Goal: Task Accomplishment & Management: Use online tool/utility

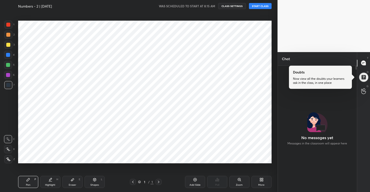
scroll to position [125, 77]
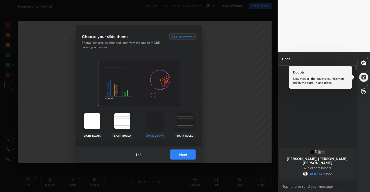
click at [184, 152] on button "Next" at bounding box center [182, 154] width 25 height 10
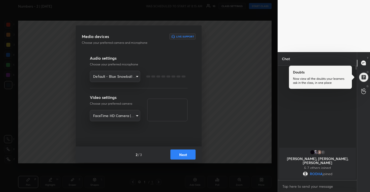
click at [184, 152] on button "Next" at bounding box center [182, 154] width 25 height 10
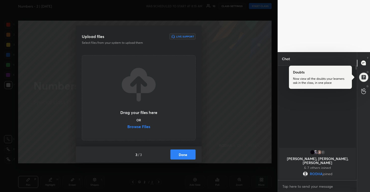
click at [146, 126] on label "Browse Files" at bounding box center [138, 126] width 23 height 5
click at [127, 126] on input "Browse Files" at bounding box center [127, 126] width 0 height 5
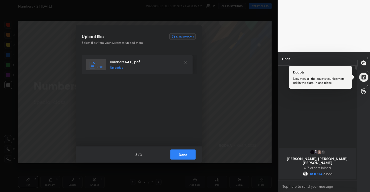
click at [186, 152] on button "Done" at bounding box center [182, 154] width 25 height 10
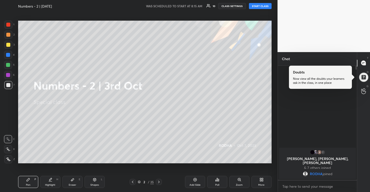
click at [257, 7] on button "START CLASS" at bounding box center [260, 6] width 23 height 6
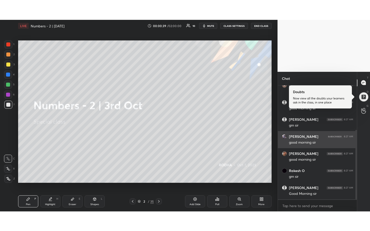
scroll to position [90, 0]
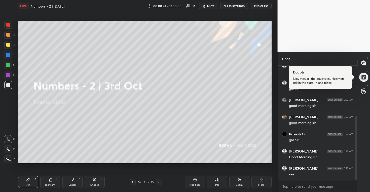
click at [261, 182] on div "More" at bounding box center [261, 182] width 20 height 12
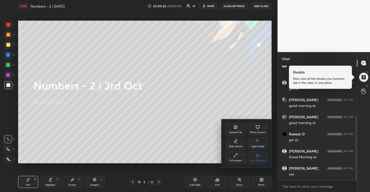
click at [232, 159] on div "Full screen" at bounding box center [235, 160] width 13 height 3
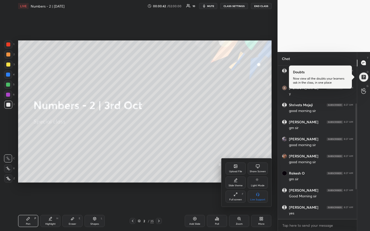
scroll to position [51, 0]
click at [197, 119] on div at bounding box center [185, 115] width 370 height 231
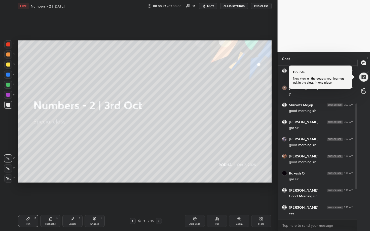
click at [8, 64] on div at bounding box center [8, 65] width 4 height 4
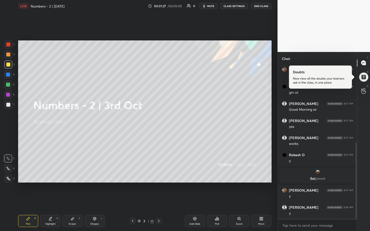
scroll to position [154, 0]
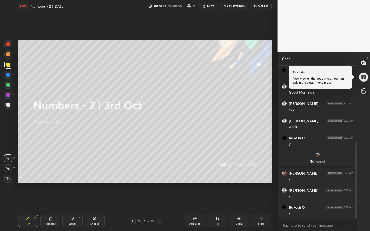
click at [75, 192] on div "Eraser" at bounding box center [73, 224] width 8 height 3
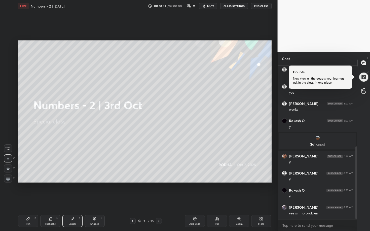
click at [7, 178] on g at bounding box center [8, 179] width 4 height 4
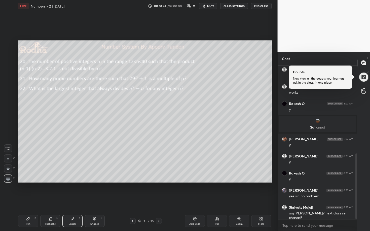
scroll to position [206, 0]
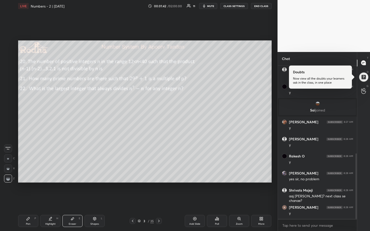
drag, startPoint x: 29, startPoint y: 220, endPoint x: 31, endPoint y: 217, distance: 2.9
click at [30, 192] on icon at bounding box center [28, 219] width 4 height 4
click at [10, 85] on div at bounding box center [8, 85] width 8 height 8
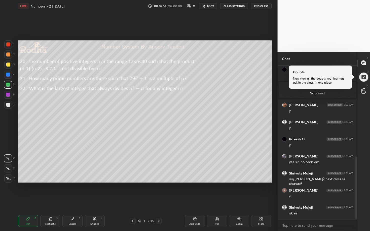
scroll to position [240, 0]
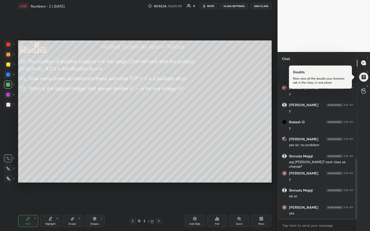
click at [210, 7] on span "mute" at bounding box center [210, 6] width 7 height 4
click at [262, 7] on button "END CLASS" at bounding box center [261, 6] width 21 height 6
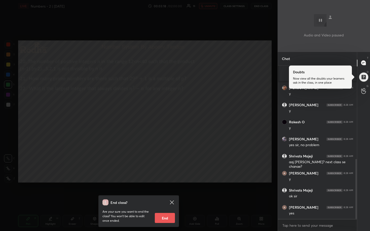
scroll to position [2, 2]
type textarea "x"
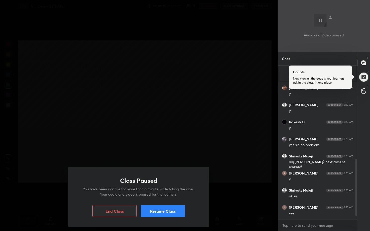
click at [153, 192] on button "Resume Class" at bounding box center [163, 211] width 44 height 12
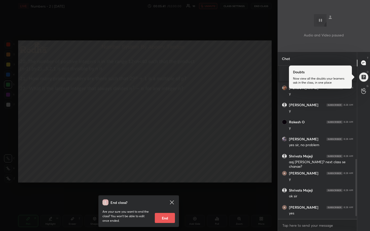
click at [193, 106] on div "End class? Are your sure you want to end the class? You won’t be able to edit o…" at bounding box center [138, 115] width 277 height 231
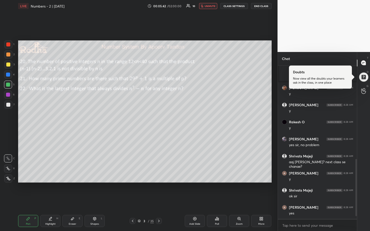
click at [210, 3] on button "unmute" at bounding box center [208, 6] width 18 height 6
click at [74, 192] on div "Eraser E" at bounding box center [72, 221] width 20 height 12
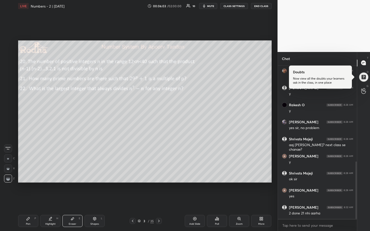
click at [29, 192] on icon at bounding box center [28, 218] width 3 height 3
click at [9, 103] on div at bounding box center [8, 105] width 8 height 8
click at [8, 168] on icon at bounding box center [8, 169] width 5 height 4
click at [7, 173] on div "C X Z" at bounding box center [9, 168] width 11 height 30
click at [8, 86] on div at bounding box center [8, 85] width 4 height 4
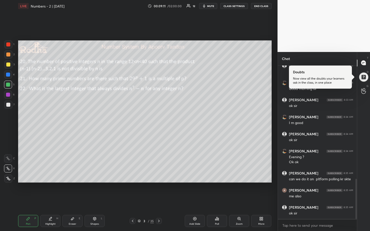
scroll to position [444, 0]
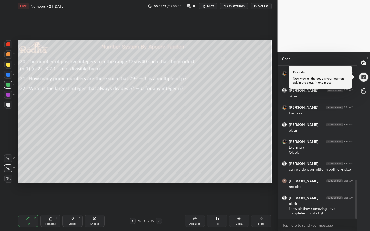
click at [8, 65] on div at bounding box center [8, 65] width 4 height 4
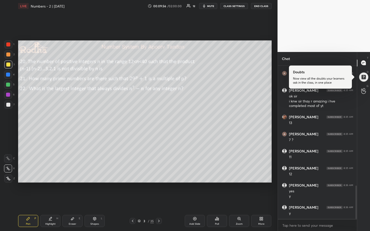
scroll to position [568, 0]
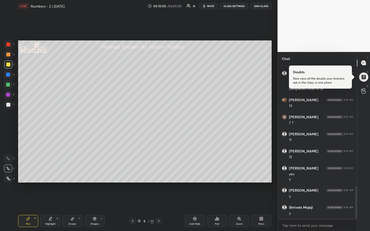
click at [8, 85] on div at bounding box center [8, 85] width 4 height 4
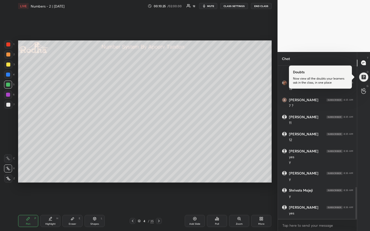
drag, startPoint x: 8, startPoint y: 75, endPoint x: 14, endPoint y: 75, distance: 5.8
click at [8, 76] on div at bounding box center [8, 75] width 4 height 4
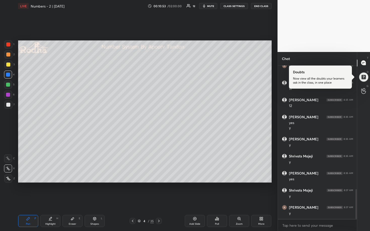
scroll to position [637, 0]
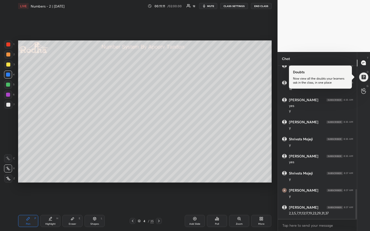
drag, startPoint x: 8, startPoint y: 84, endPoint x: 15, endPoint y: 88, distance: 8.0
click at [8, 84] on div at bounding box center [8, 85] width 4 height 4
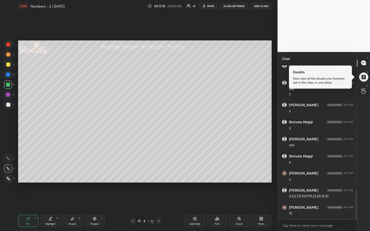
scroll to position [671, 0]
click at [9, 105] on div at bounding box center [8, 105] width 4 height 4
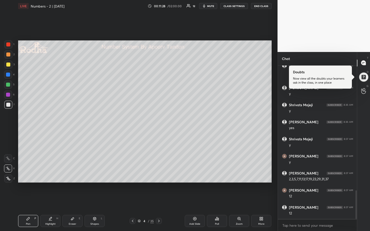
scroll to position [688, 0]
click at [9, 66] on div at bounding box center [8, 65] width 4 height 4
click at [10, 105] on div at bounding box center [8, 105] width 4 height 4
click at [8, 55] on div at bounding box center [8, 55] width 4 height 4
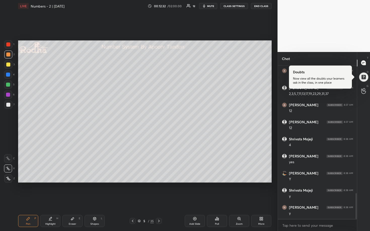
click at [8, 66] on div at bounding box center [8, 65] width 4 height 4
drag, startPoint x: 9, startPoint y: 86, endPoint x: 17, endPoint y: 88, distance: 8.3
click at [9, 86] on div at bounding box center [8, 85] width 4 height 4
click at [9, 75] on div at bounding box center [8, 75] width 4 height 4
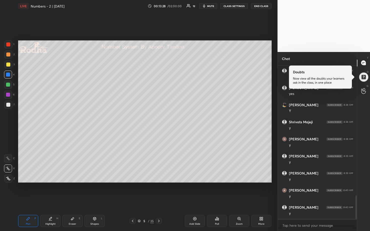
scroll to position [842, 0]
click at [7, 104] on div at bounding box center [8, 105] width 4 height 4
drag, startPoint x: 8, startPoint y: 66, endPoint x: 14, endPoint y: 65, distance: 6.2
click at [8, 66] on div at bounding box center [8, 65] width 4 height 4
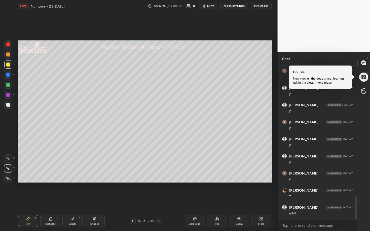
click at [8, 85] on div at bounding box center [8, 85] width 4 height 4
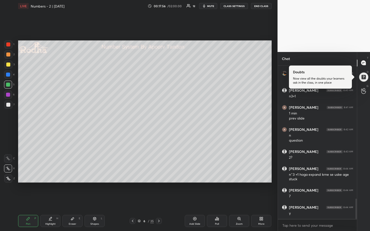
scroll to position [1027, 0]
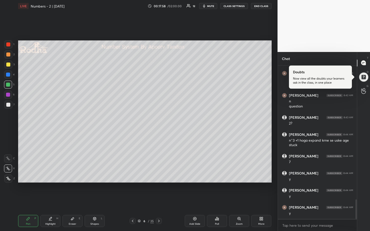
click at [9, 103] on div at bounding box center [8, 105] width 8 height 8
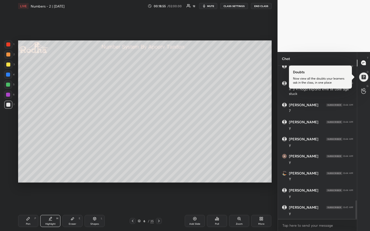
scroll to position [1113, 0]
click at [8, 65] on div at bounding box center [8, 65] width 4 height 4
drag, startPoint x: 10, startPoint y: 75, endPoint x: 15, endPoint y: 79, distance: 6.7
click at [10, 75] on div at bounding box center [8, 75] width 8 height 8
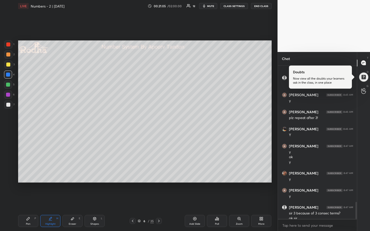
scroll to position [1230, 0]
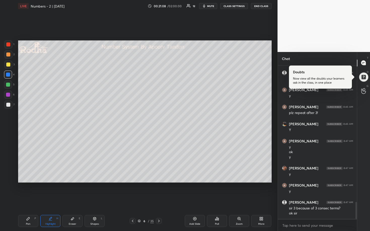
click at [8, 85] on div at bounding box center [8, 85] width 4 height 4
click at [211, 6] on span "mute" at bounding box center [210, 6] width 7 height 4
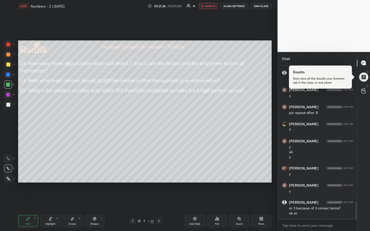
click at [257, 7] on button "END CLASS" at bounding box center [261, 6] width 21 height 6
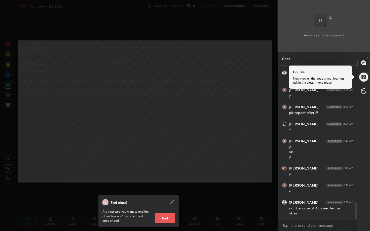
click at [182, 99] on div "End class? Are your sure you want to end the class? You won’t be able to edit o…" at bounding box center [138, 115] width 277 height 231
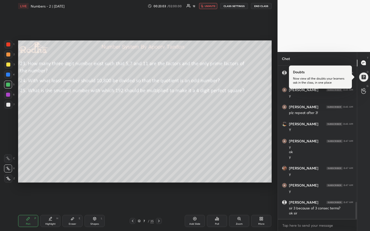
click at [209, 7] on span "unmute" at bounding box center [209, 6] width 11 height 4
click at [9, 65] on div at bounding box center [8, 65] width 4 height 4
click at [72, 192] on icon at bounding box center [72, 219] width 3 height 3
drag, startPoint x: 28, startPoint y: 221, endPoint x: 29, endPoint y: 218, distance: 3.2
click at [29, 192] on icon at bounding box center [28, 219] width 4 height 4
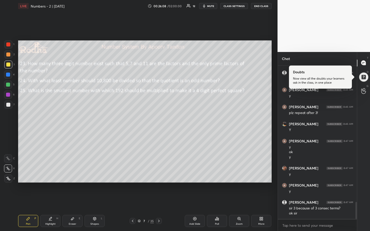
click at [9, 84] on div at bounding box center [8, 85] width 4 height 4
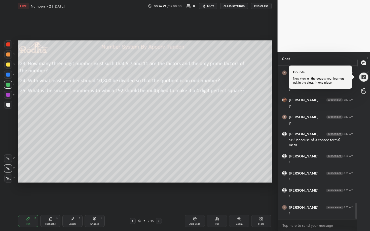
scroll to position [1316, 0]
click at [159, 192] on icon at bounding box center [159, 221] width 4 height 4
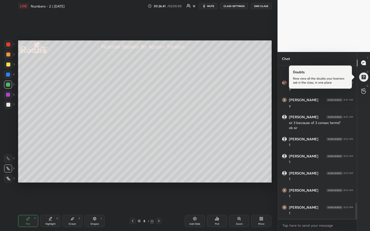
click at [8, 105] on div at bounding box center [8, 105] width 4 height 4
drag, startPoint x: 8, startPoint y: 55, endPoint x: 16, endPoint y: 57, distance: 8.2
click at [8, 56] on div at bounding box center [8, 55] width 4 height 4
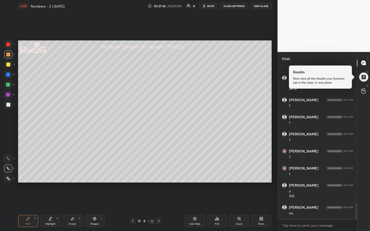
scroll to position [1360, 0]
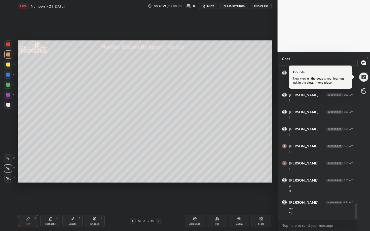
drag, startPoint x: 74, startPoint y: 222, endPoint x: 76, endPoint y: 217, distance: 5.3
click at [75, 192] on div "Eraser E" at bounding box center [72, 221] width 20 height 12
click at [32, 192] on div "Pen P" at bounding box center [28, 221] width 20 height 12
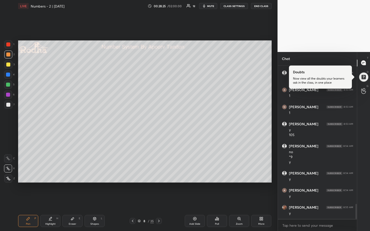
scroll to position [1451, 0]
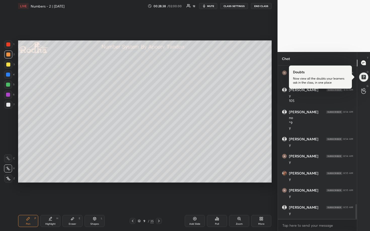
click at [9, 104] on div at bounding box center [8, 105] width 4 height 4
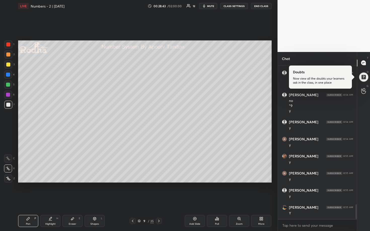
drag, startPoint x: 10, startPoint y: 64, endPoint x: 17, endPoint y: 65, distance: 7.6
click at [10, 64] on div at bounding box center [8, 65] width 4 height 4
click at [10, 54] on div at bounding box center [8, 55] width 4 height 4
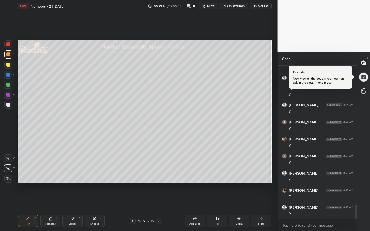
click at [9, 55] on div at bounding box center [8, 55] width 4 height 4
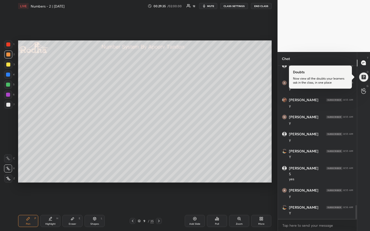
scroll to position [1541, 0]
click at [188, 192] on div "Add Slide" at bounding box center [195, 221] width 20 height 12
click at [9, 64] on div at bounding box center [8, 65] width 4 height 4
click at [8, 103] on div at bounding box center [8, 105] width 4 height 4
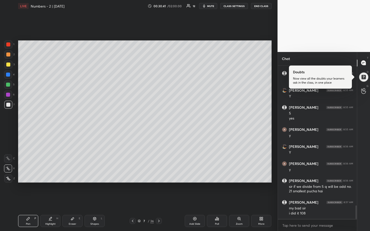
scroll to position [1590, 0]
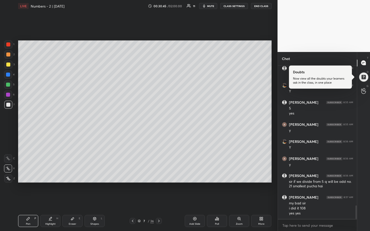
drag, startPoint x: 9, startPoint y: 65, endPoint x: 12, endPoint y: 66, distance: 3.7
click at [9, 65] on div at bounding box center [8, 65] width 4 height 4
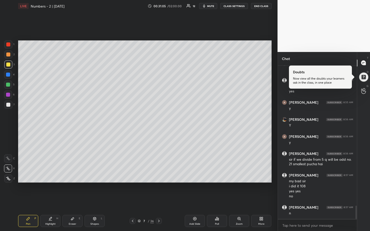
scroll to position [1629, 0]
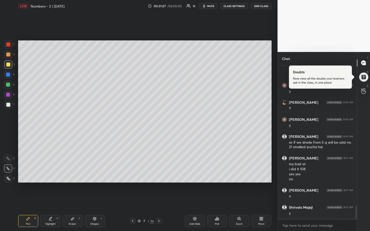
drag, startPoint x: 9, startPoint y: 83, endPoint x: 17, endPoint y: 80, distance: 8.8
click at [9, 83] on div at bounding box center [8, 85] width 4 height 4
drag, startPoint x: 9, startPoint y: 65, endPoint x: 12, endPoint y: 68, distance: 3.9
click at [9, 65] on div at bounding box center [8, 65] width 4 height 4
drag, startPoint x: 8, startPoint y: 85, endPoint x: 16, endPoint y: 90, distance: 10.0
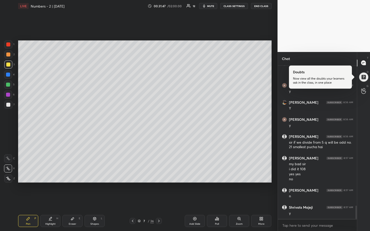
click at [9, 85] on div at bounding box center [8, 85] width 4 height 4
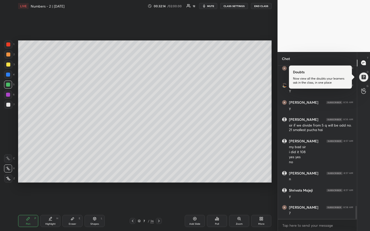
click at [9, 65] on div at bounding box center [8, 65] width 4 height 4
click at [12, 55] on div at bounding box center [8, 55] width 8 height 8
click at [7, 83] on div at bounding box center [8, 85] width 4 height 4
click at [8, 66] on div at bounding box center [8, 65] width 4 height 4
click at [7, 85] on div at bounding box center [8, 85] width 4 height 4
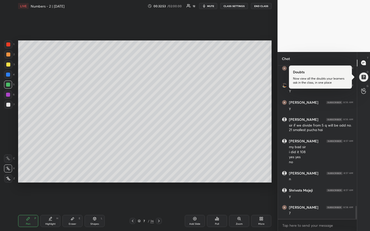
click at [8, 54] on div at bounding box center [8, 55] width 4 height 4
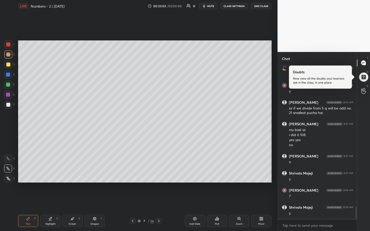
scroll to position [1680, 0]
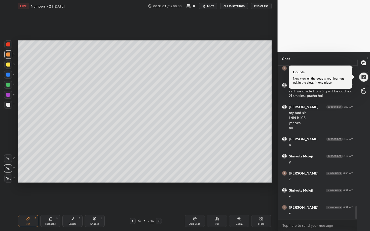
click at [8, 64] on div at bounding box center [8, 65] width 4 height 4
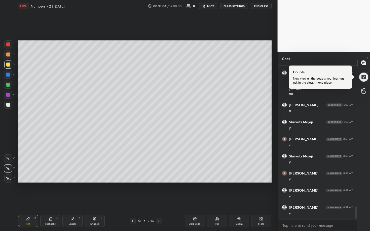
scroll to position [1732, 0]
click at [8, 84] on div at bounding box center [8, 85] width 4 height 4
click at [11, 65] on div at bounding box center [8, 65] width 8 height 8
click at [10, 104] on div at bounding box center [8, 105] width 4 height 4
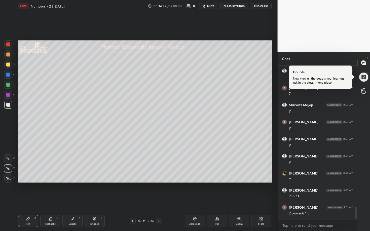
click at [10, 55] on div at bounding box center [8, 55] width 4 height 4
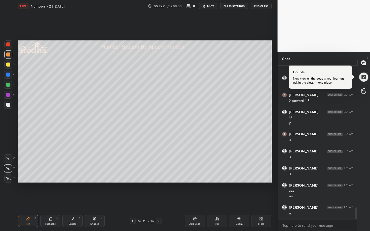
scroll to position [1896, 0]
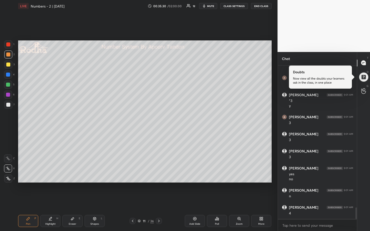
drag, startPoint x: 8, startPoint y: 76, endPoint x: 15, endPoint y: 76, distance: 7.0
click at [8, 76] on div at bounding box center [8, 75] width 4 height 4
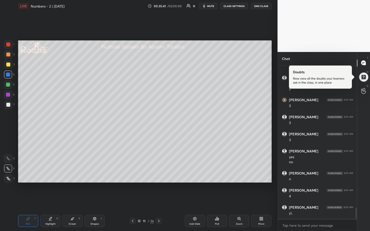
scroll to position [1930, 0]
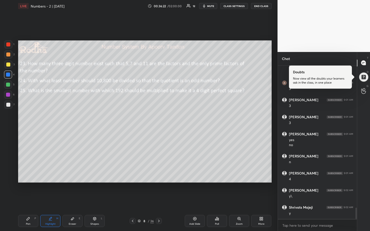
click at [210, 8] on button "mute" at bounding box center [208, 6] width 18 height 6
click at [262, 7] on button "END CLASS" at bounding box center [261, 6] width 21 height 6
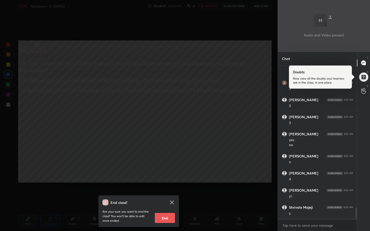
click at [249, 21] on div "End class? Are your sure you want to end the class? You won’t be able to edit o…" at bounding box center [138, 115] width 277 height 231
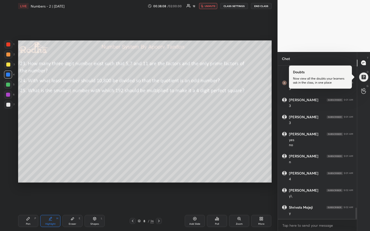
click at [206, 7] on span "unmute" at bounding box center [209, 6] width 11 height 4
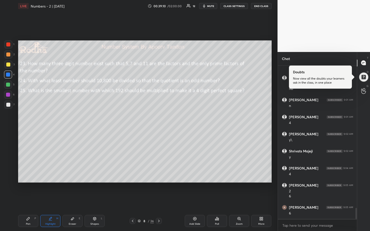
scroll to position [2003, 0]
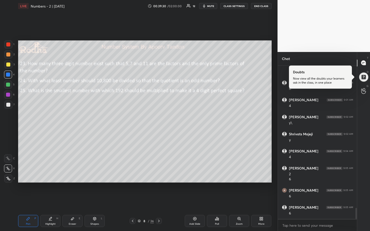
click at [8, 104] on div at bounding box center [8, 105] width 4 height 4
click at [9, 86] on div at bounding box center [8, 85] width 4 height 4
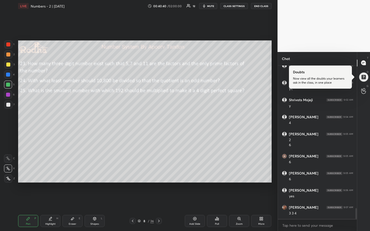
click at [9, 73] on div at bounding box center [8, 75] width 4 height 4
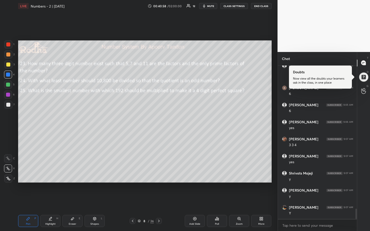
scroll to position [2123, 0]
click at [77, 192] on div "Eraser E" at bounding box center [72, 221] width 20 height 12
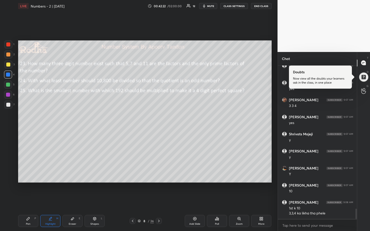
scroll to position [2150, 0]
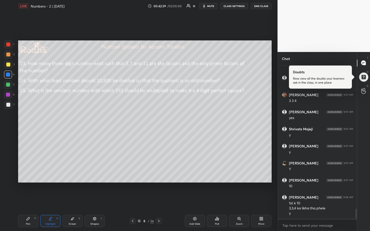
drag, startPoint x: 8, startPoint y: 105, endPoint x: 16, endPoint y: 102, distance: 8.6
click at [8, 105] on div at bounding box center [8, 105] width 4 height 4
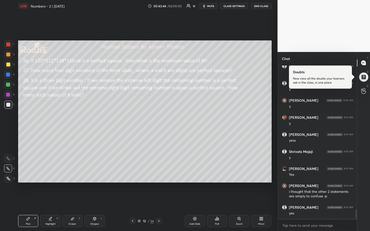
scroll to position [2343, 0]
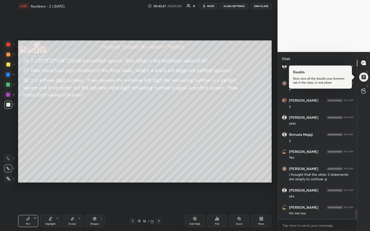
click at [208, 7] on span "mute" at bounding box center [210, 6] width 7 height 4
click at [267, 5] on button "END CLASS" at bounding box center [261, 6] width 21 height 6
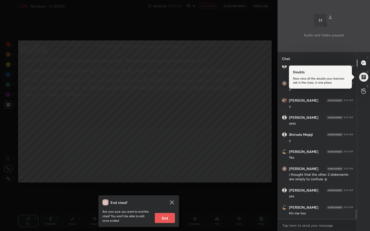
scroll to position [2360, 0]
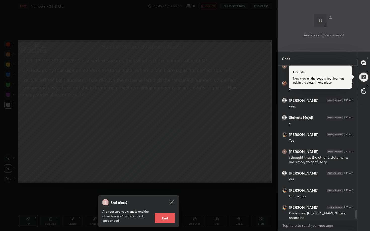
click at [211, 72] on div "End class? Are your sure you want to end the class? You won’t be able to edit o…" at bounding box center [138, 115] width 277 height 231
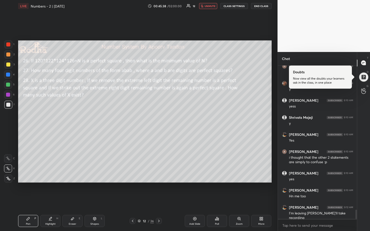
click at [210, 6] on span "unmute" at bounding box center [209, 6] width 11 height 4
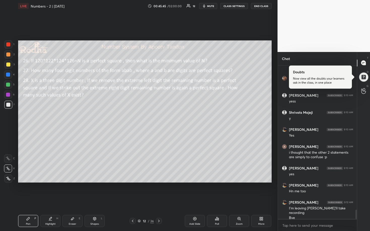
click at [213, 8] on button "mute" at bounding box center [208, 6] width 18 height 6
click at [261, 3] on button "END CLASS" at bounding box center [261, 6] width 21 height 6
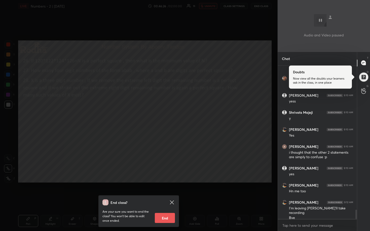
click at [159, 78] on div "End class? Are your sure you want to end the class? You won’t be able to edit o…" at bounding box center [138, 115] width 277 height 231
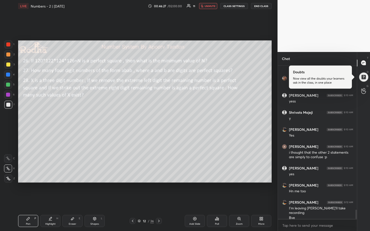
click at [207, 6] on span "unmute" at bounding box center [209, 6] width 11 height 4
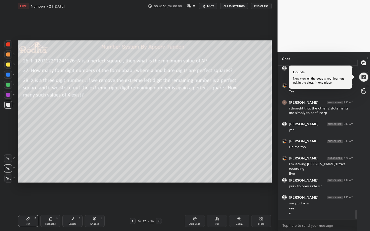
scroll to position [2426, 0]
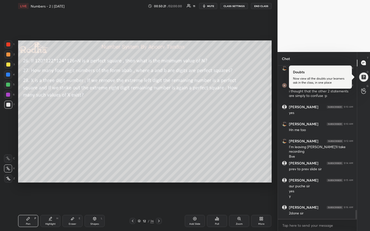
click at [211, 6] on span "mute" at bounding box center [210, 6] width 7 height 4
click at [265, 7] on button "END CLASS" at bounding box center [261, 6] width 21 height 6
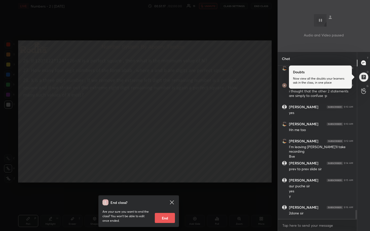
scroll to position [2444, 0]
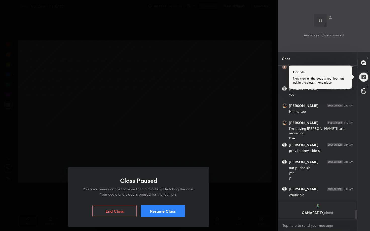
click at [255, 23] on div "Class Paused You have been inactive for more than a minute while taking the cla…" at bounding box center [138, 115] width 277 height 231
click at [157, 192] on button "Resume Class" at bounding box center [163, 211] width 44 height 12
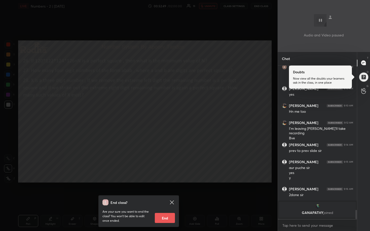
click at [179, 148] on div "End class? Are your sure you want to end the class? You won’t be able to edit o…" at bounding box center [138, 115] width 277 height 231
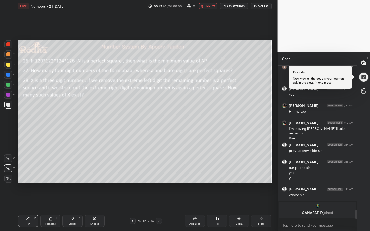
click at [209, 6] on span "unmute" at bounding box center [209, 6] width 11 height 4
click at [8, 65] on div at bounding box center [8, 65] width 4 height 4
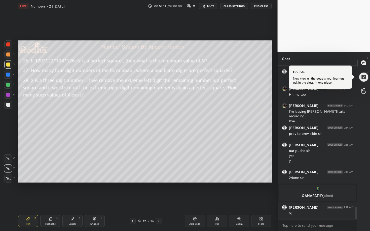
scroll to position [1829, 0]
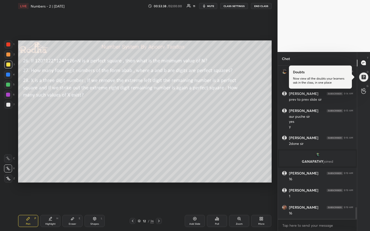
click at [8, 100] on div "1 2 3 4 5 6 7" at bounding box center [9, 75] width 11 height 70
click at [8, 104] on div at bounding box center [8, 105] width 4 height 4
click at [9, 84] on div at bounding box center [8, 85] width 4 height 4
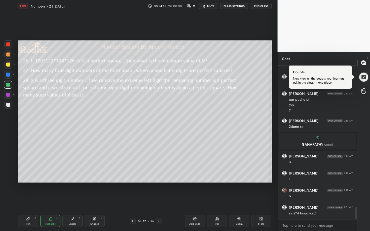
scroll to position [1851, 0]
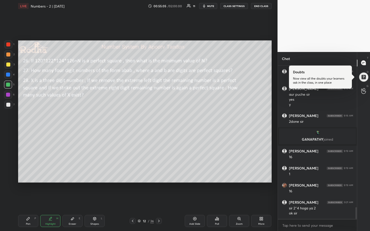
click at [8, 96] on div at bounding box center [8, 95] width 4 height 4
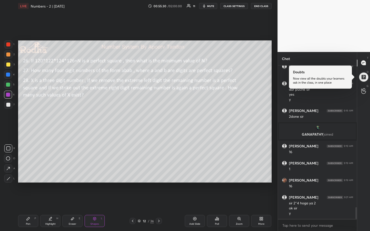
drag, startPoint x: 9, startPoint y: 85, endPoint x: 16, endPoint y: 86, distance: 7.0
click at [10, 85] on div at bounding box center [8, 85] width 4 height 4
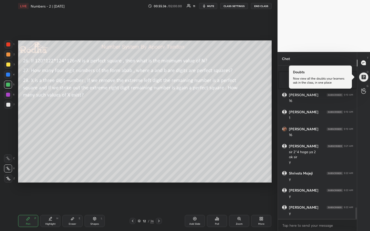
scroll to position [1925, 0]
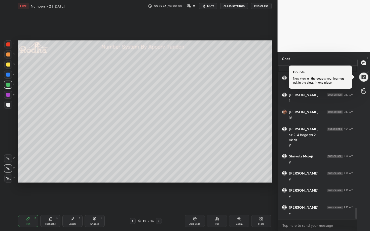
click at [9, 64] on div at bounding box center [8, 65] width 4 height 4
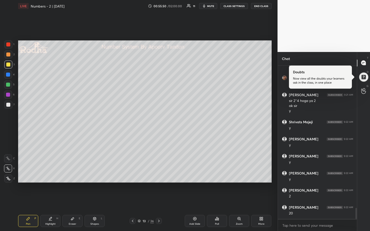
click at [9, 85] on div at bounding box center [8, 85] width 4 height 4
click at [10, 104] on div at bounding box center [8, 105] width 8 height 8
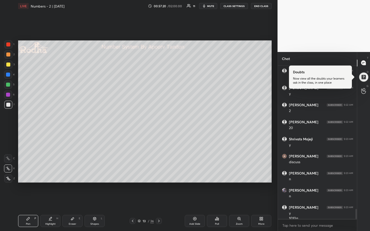
scroll to position [2173, 0]
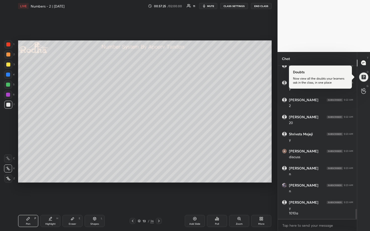
click at [72, 192] on icon at bounding box center [72, 219] width 3 height 3
click at [7, 55] on div at bounding box center [8, 55] width 4 height 4
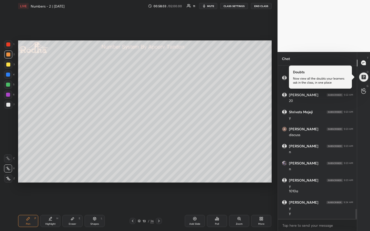
scroll to position [2200, 0]
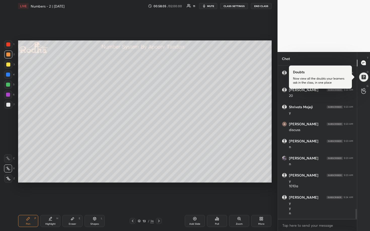
click at [9, 76] on div at bounding box center [8, 75] width 4 height 4
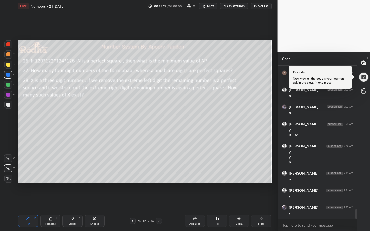
scroll to position [2268, 0]
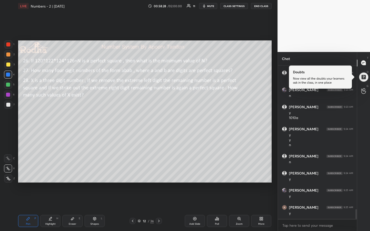
click at [8, 85] on div at bounding box center [8, 85] width 4 height 4
drag, startPoint x: 7, startPoint y: 63, endPoint x: 17, endPoint y: 64, distance: 9.6
click at [7, 64] on div at bounding box center [8, 65] width 4 height 4
drag, startPoint x: 8, startPoint y: 85, endPoint x: 15, endPoint y: 83, distance: 7.2
click at [8, 85] on div at bounding box center [8, 85] width 4 height 4
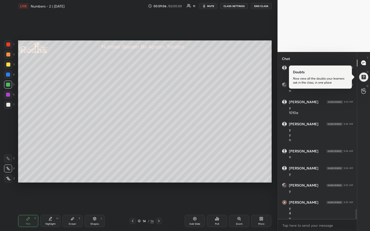
scroll to position [2278, 0]
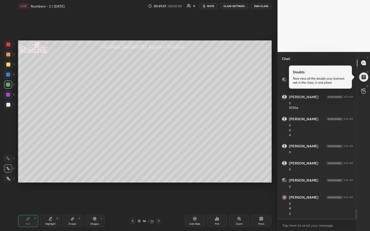
click at [8, 56] on div at bounding box center [8, 55] width 8 height 8
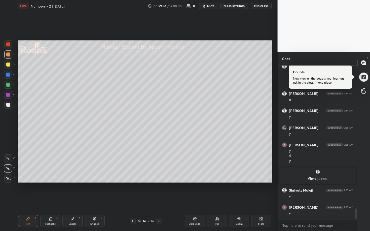
scroll to position [2098, 0]
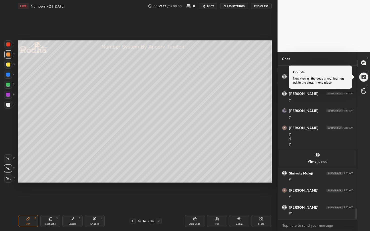
click at [8, 76] on div at bounding box center [8, 75] width 4 height 4
click at [9, 84] on div at bounding box center [8, 85] width 4 height 4
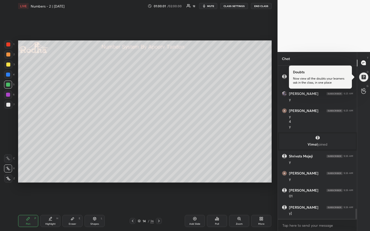
click at [7, 74] on div at bounding box center [8, 75] width 4 height 4
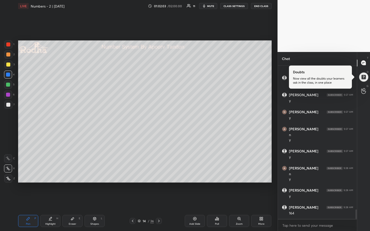
scroll to position [2297, 0]
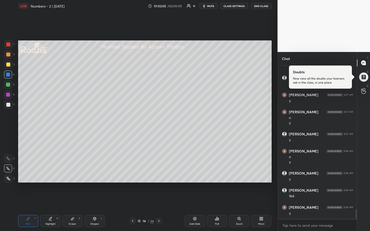
click at [9, 65] on div at bounding box center [8, 65] width 4 height 4
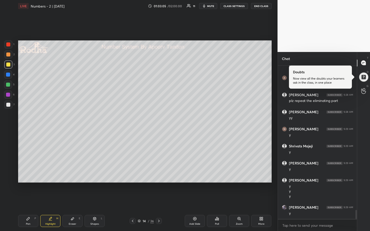
scroll to position [2443, 0]
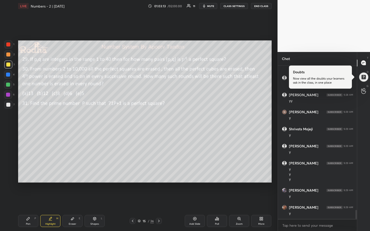
click at [8, 55] on div at bounding box center [8, 55] width 4 height 4
drag, startPoint x: 9, startPoint y: 65, endPoint x: 15, endPoint y: 64, distance: 6.3
click at [9, 65] on div at bounding box center [8, 65] width 4 height 4
drag, startPoint x: 211, startPoint y: 7, endPoint x: 225, endPoint y: 7, distance: 14.3
click at [211, 7] on span "mute" at bounding box center [210, 6] width 7 height 4
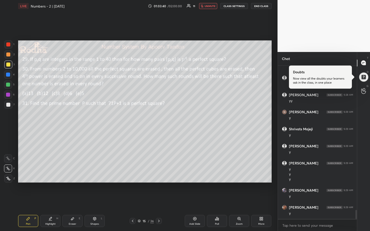
click at [263, 7] on button "END CLASS" at bounding box center [261, 6] width 21 height 6
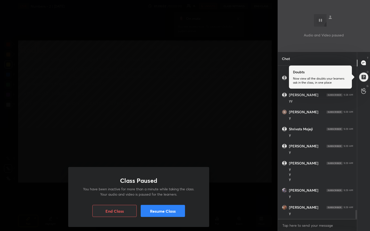
click at [173, 192] on button "Resume Class" at bounding box center [163, 211] width 44 height 12
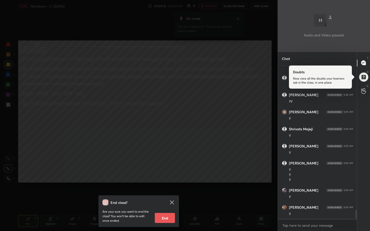
click at [209, 184] on div "End class? Are your sure you want to end the class? You won’t be able to edit o…" at bounding box center [138, 115] width 277 height 231
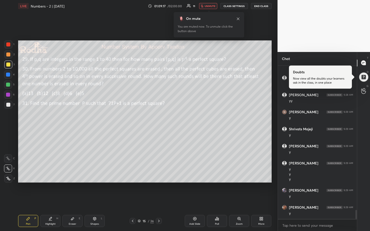
click at [210, 6] on span "unmute" at bounding box center [209, 6] width 11 height 4
click at [10, 85] on div at bounding box center [8, 85] width 8 height 8
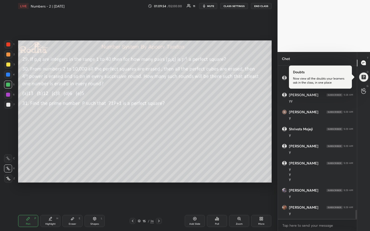
scroll to position [2460, 0]
click at [206, 4] on icon "button" at bounding box center [204, 6] width 4 height 4
click at [261, 7] on button "END CLASS" at bounding box center [261, 6] width 21 height 6
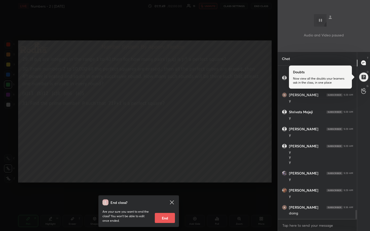
click at [231, 88] on div "End class? Are your sure you want to end the class? You won’t be able to edit o…" at bounding box center [138, 115] width 277 height 231
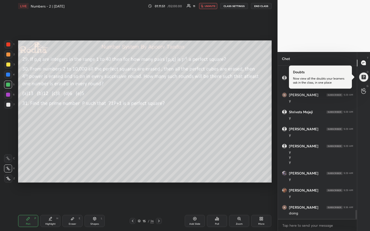
click at [210, 7] on span "unmute" at bounding box center [209, 6] width 11 height 4
click at [8, 66] on div at bounding box center [8, 65] width 4 height 4
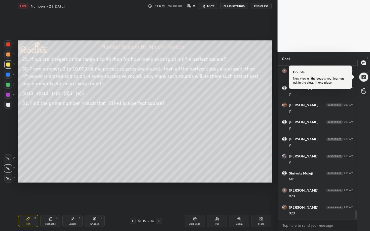
scroll to position [2614, 0]
drag, startPoint x: 159, startPoint y: 220, endPoint x: 158, endPoint y: 200, distance: 20.1
click at [159, 192] on icon at bounding box center [159, 221] width 4 height 4
click at [10, 84] on div at bounding box center [8, 85] width 4 height 4
click at [8, 105] on div at bounding box center [8, 105] width 4 height 4
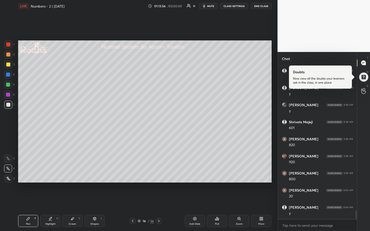
scroll to position [2666, 0]
click at [10, 84] on div at bounding box center [8, 85] width 4 height 4
click at [9, 55] on div at bounding box center [8, 55] width 4 height 4
click at [8, 105] on div at bounding box center [8, 105] width 4 height 4
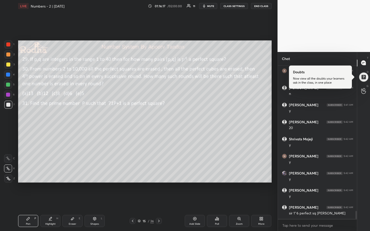
click at [9, 82] on div at bounding box center [8, 85] width 8 height 8
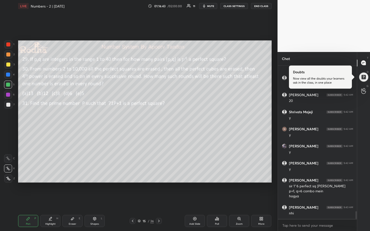
scroll to position [2852, 0]
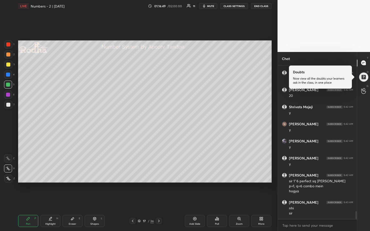
drag, startPoint x: 9, startPoint y: 64, endPoint x: 18, endPoint y: 63, distance: 9.0
click at [10, 64] on div at bounding box center [8, 65] width 4 height 4
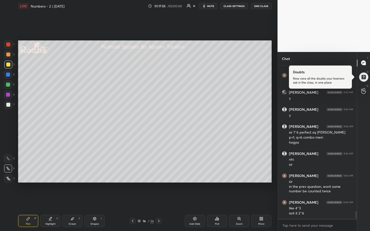
scroll to position [2905, 0]
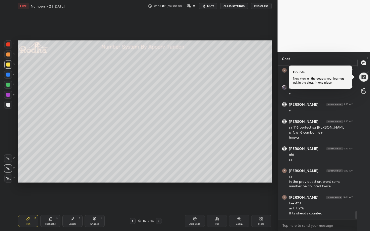
click at [9, 94] on div at bounding box center [8, 95] width 4 height 4
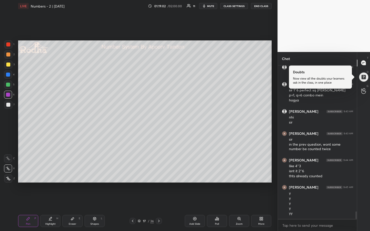
scroll to position [2948, 0]
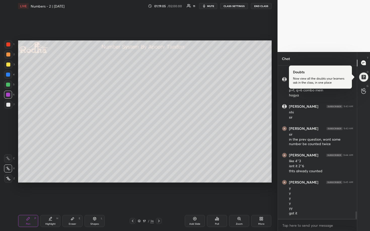
click at [8, 84] on div at bounding box center [8, 85] width 4 height 4
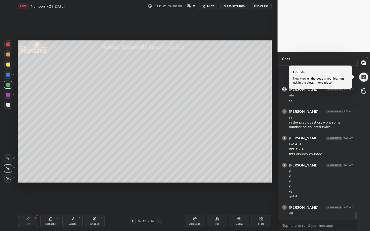
scroll to position [2982, 0]
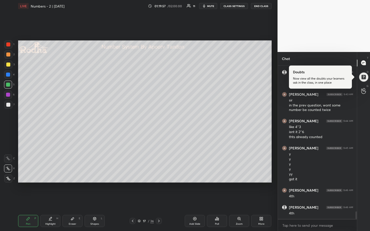
click at [8, 55] on div at bounding box center [8, 55] width 4 height 4
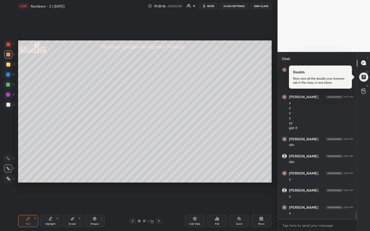
scroll to position [3050, 0]
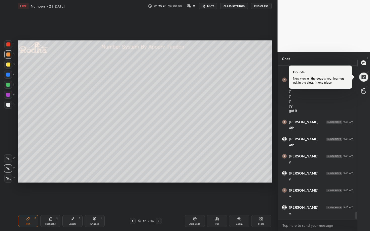
drag, startPoint x: 10, startPoint y: 85, endPoint x: 14, endPoint y: 86, distance: 4.1
click at [10, 86] on div at bounding box center [8, 85] width 8 height 8
click at [8, 75] on div at bounding box center [8, 75] width 4 height 4
click at [12, 86] on div "5" at bounding box center [9, 85] width 11 height 8
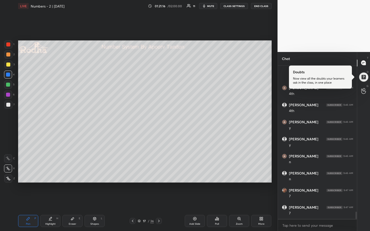
click at [8, 84] on div at bounding box center [8, 85] width 4 height 4
click at [7, 72] on div at bounding box center [8, 75] width 8 height 8
drag, startPoint x: 8, startPoint y: 66, endPoint x: 11, endPoint y: 69, distance: 4.5
click at [8, 66] on div at bounding box center [8, 65] width 4 height 4
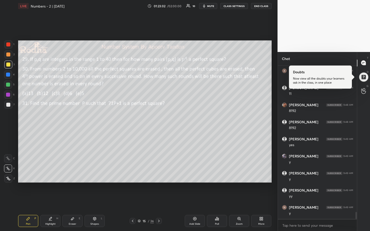
click at [9, 85] on div at bounding box center [8, 85] width 4 height 4
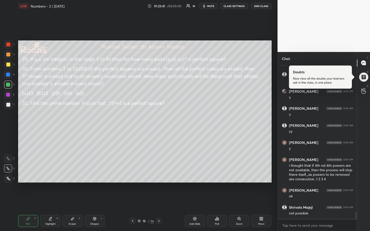
scroll to position [3320, 0]
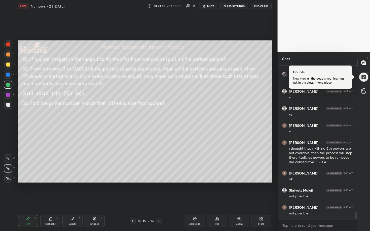
click at [8, 75] on div at bounding box center [8, 75] width 4 height 4
click at [9, 105] on div at bounding box center [8, 105] width 4 height 4
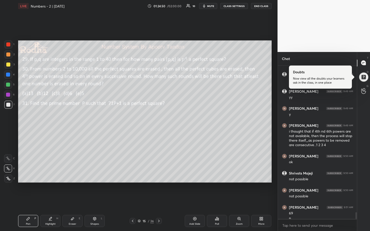
scroll to position [3342, 0]
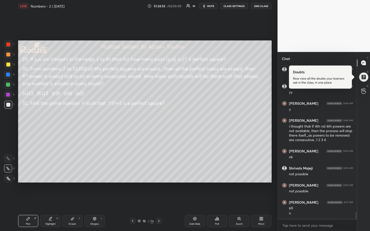
click at [9, 65] on div at bounding box center [8, 65] width 4 height 4
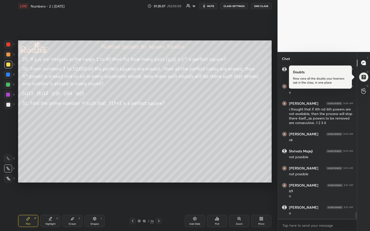
scroll to position [3364, 0]
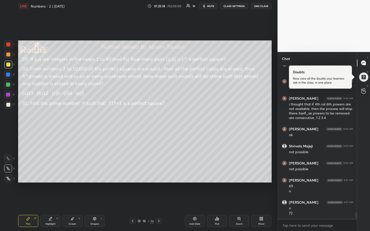
drag, startPoint x: 8, startPoint y: 85, endPoint x: 11, endPoint y: 87, distance: 3.2
click at [8, 86] on div at bounding box center [8, 85] width 4 height 4
click at [8, 55] on div at bounding box center [8, 55] width 4 height 4
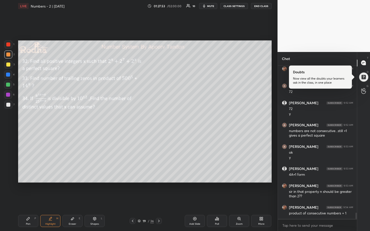
scroll to position [3564, 0]
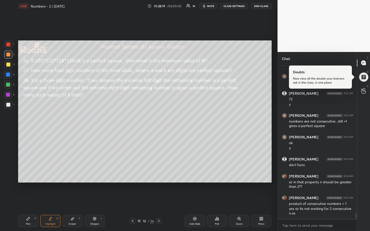
drag, startPoint x: 76, startPoint y: 221, endPoint x: 77, endPoint y: 217, distance: 4.2
click at [76, 192] on div "Eraser E" at bounding box center [72, 221] width 20 height 12
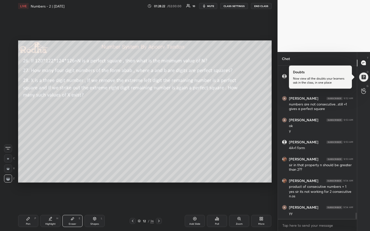
drag, startPoint x: 24, startPoint y: 223, endPoint x: 27, endPoint y: 220, distance: 3.9
click at [25, 192] on div "Pen P" at bounding box center [28, 221] width 20 height 12
click at [8, 107] on div at bounding box center [8, 105] width 8 height 8
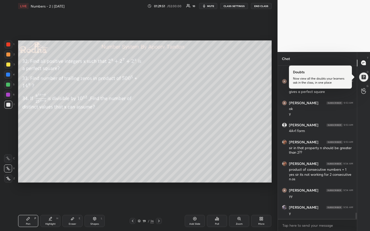
click at [208, 8] on button "mute" at bounding box center [208, 6] width 18 height 6
click at [257, 7] on button "END CLASS" at bounding box center [261, 6] width 21 height 6
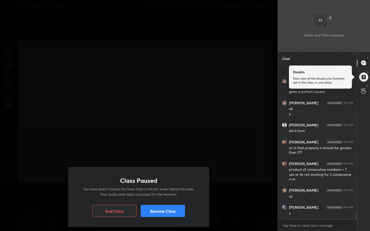
click at [163, 192] on button "Resume Class" at bounding box center [163, 211] width 44 height 12
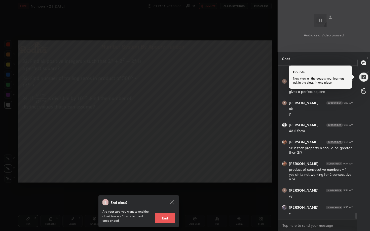
click at [179, 151] on div "End class? Are your sure you want to end the class? You won’t be able to edit o…" at bounding box center [138, 115] width 277 height 231
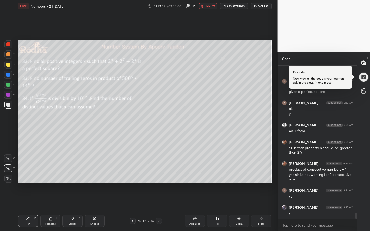
click at [209, 5] on span "unmute" at bounding box center [209, 6] width 11 height 4
click at [159, 192] on icon at bounding box center [159, 221] width 4 height 4
click at [10, 66] on div at bounding box center [8, 65] width 8 height 8
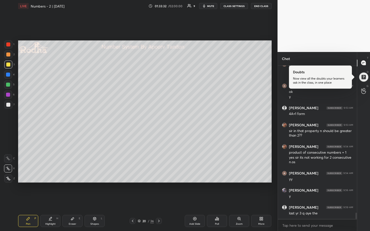
drag, startPoint x: 9, startPoint y: 85, endPoint x: 11, endPoint y: 86, distance: 2.6
click at [9, 85] on div at bounding box center [8, 85] width 4 height 4
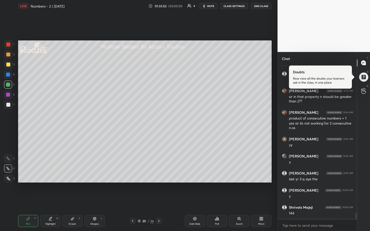
scroll to position [3667, 0]
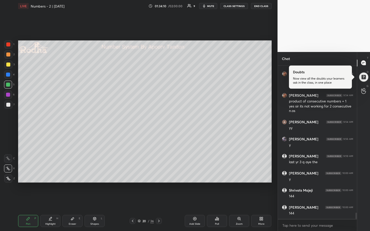
drag, startPoint x: 9, startPoint y: 76, endPoint x: 18, endPoint y: 82, distance: 11.0
click at [9, 76] on div at bounding box center [8, 75] width 4 height 4
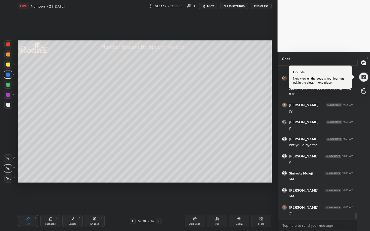
scroll to position [3701, 0]
click at [9, 107] on div at bounding box center [8, 105] width 4 height 4
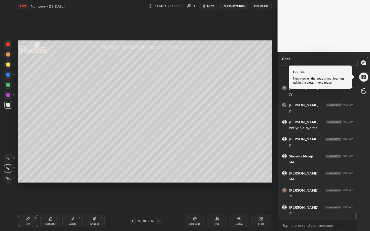
drag, startPoint x: 8, startPoint y: 85, endPoint x: 12, endPoint y: 93, distance: 8.9
click at [8, 85] on div at bounding box center [8, 85] width 4 height 4
click at [9, 55] on div at bounding box center [8, 55] width 4 height 4
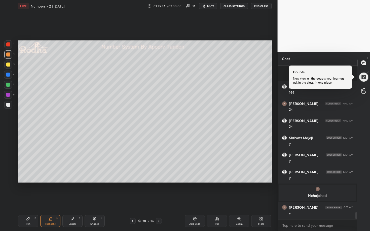
scroll to position [3279, 0]
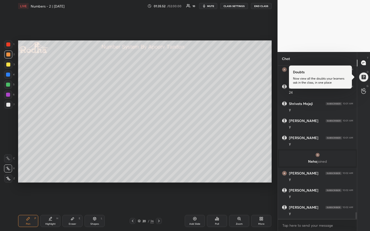
click at [10, 98] on div at bounding box center [8, 95] width 8 height 8
click at [10, 103] on div at bounding box center [8, 105] width 4 height 4
drag, startPoint x: 10, startPoint y: 95, endPoint x: 14, endPoint y: 94, distance: 4.6
click at [10, 95] on div at bounding box center [8, 95] width 8 height 8
click at [7, 56] on div at bounding box center [8, 55] width 4 height 4
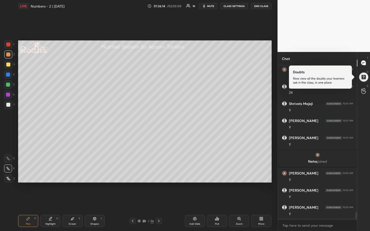
scroll to position [3297, 0]
drag, startPoint x: 7, startPoint y: 106, endPoint x: 16, endPoint y: 103, distance: 9.2
click at [7, 106] on div at bounding box center [8, 105] width 4 height 4
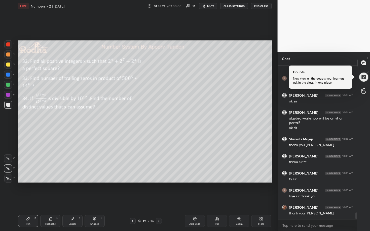
scroll to position [3511, 0]
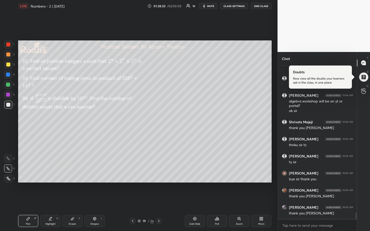
click at [260, 8] on button "END CLASS" at bounding box center [261, 6] width 21 height 6
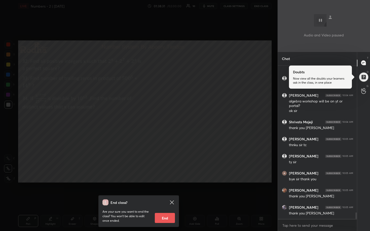
click at [164, 192] on button "End" at bounding box center [165, 218] width 20 height 10
type textarea "x"
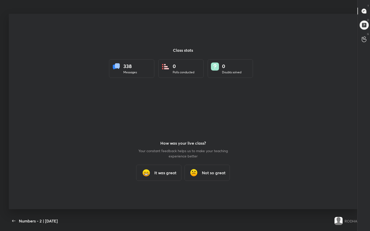
scroll to position [24938, 24775]
